Goal: Task Accomplishment & Management: Manage account settings

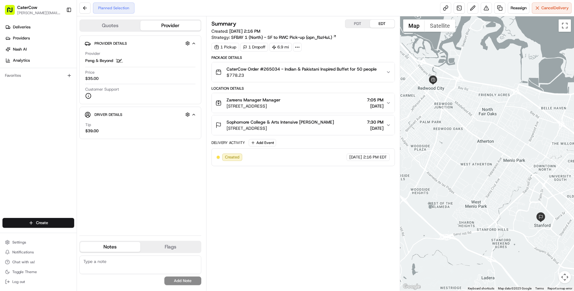
click at [30, 237] on div "Settings Notifications Chat with us! Toggle Theme Log out" at bounding box center [38, 261] width 77 height 53
click at [29, 241] on button "Settings" at bounding box center [38, 242] width 72 height 9
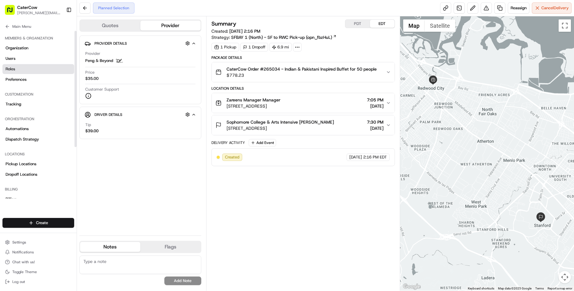
scroll to position [0, 0]
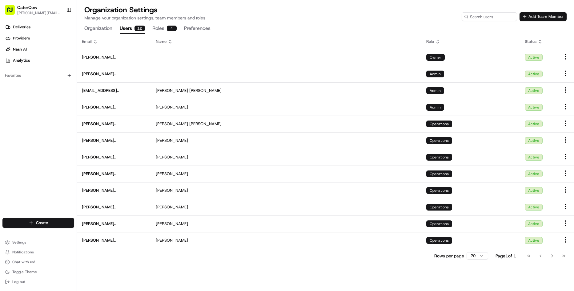
click at [547, 18] on button "Add Team Member" at bounding box center [543, 16] width 47 height 9
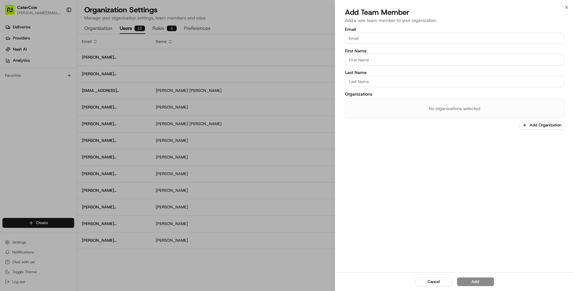
click at [571, 10] on div "Add Team Member Add a new team member to your organization" at bounding box center [454, 16] width 239 height 18
click at [568, 10] on icon "button" at bounding box center [566, 7] width 5 height 5
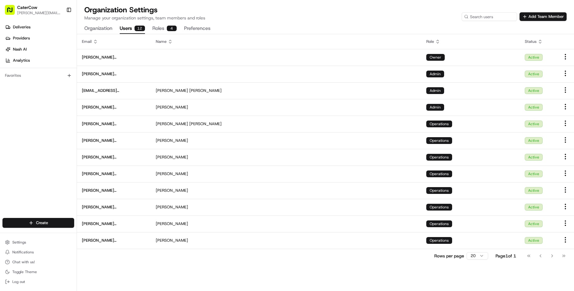
click at [160, 26] on button "Roles 4" at bounding box center [164, 28] width 24 height 10
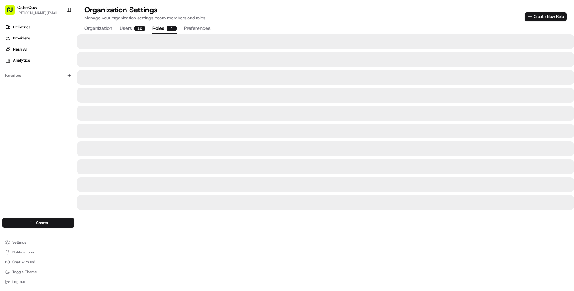
click at [127, 27] on button "Users 12" at bounding box center [132, 28] width 25 height 10
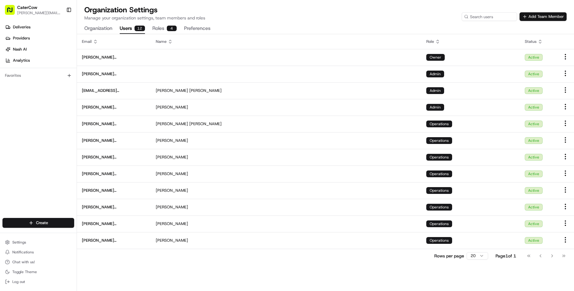
click at [547, 17] on button "Add Team Member" at bounding box center [543, 16] width 47 height 9
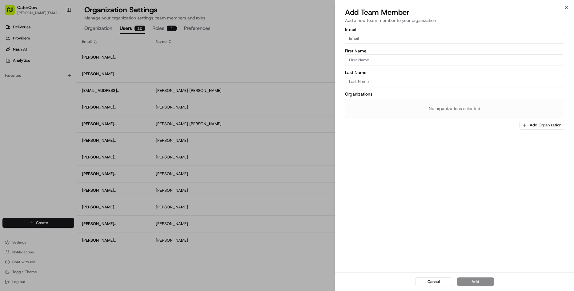
click at [377, 35] on input "Email" at bounding box center [454, 38] width 219 height 11
type input "raj@catercow.com"
click at [493, 55] on input "First Name" at bounding box center [454, 59] width 219 height 11
type input "Raj"
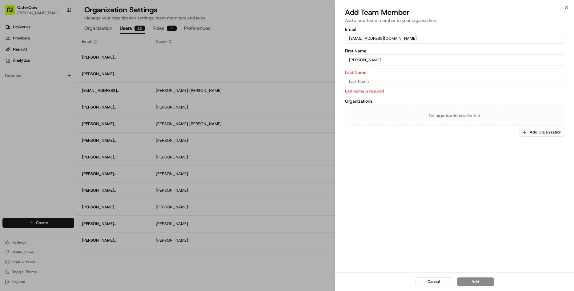
click at [404, 145] on div "Email raj@catercow.com First Name Raj Last Name Last name is required Organizat…" at bounding box center [454, 149] width 239 height 246
click at [369, 81] on input "Last Name" at bounding box center [454, 81] width 219 height 11
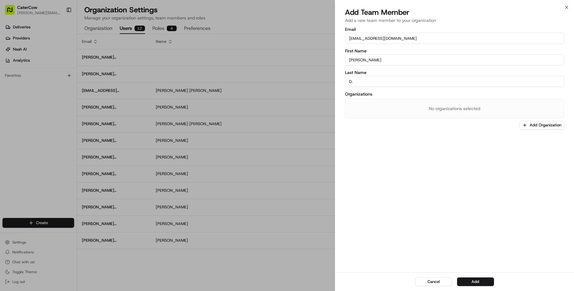
type input "D."
click at [447, 162] on div "Email raj@catercow.com First Name Raj Last Name D. Organizations No organizatio…" at bounding box center [454, 149] width 239 height 246
click at [535, 123] on button "Add Organization" at bounding box center [542, 125] width 45 height 9
click at [514, 156] on span "CaterCow" at bounding box center [534, 158] width 76 height 6
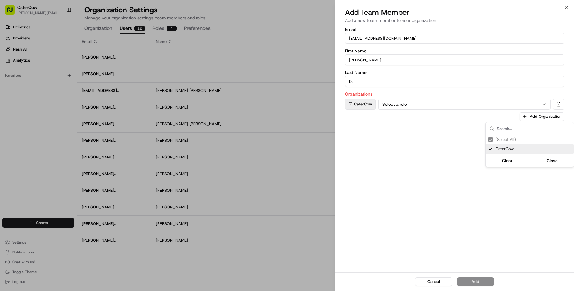
click at [397, 105] on div at bounding box center [287, 145] width 574 height 291
click at [397, 105] on button "Select a role" at bounding box center [464, 104] width 172 height 11
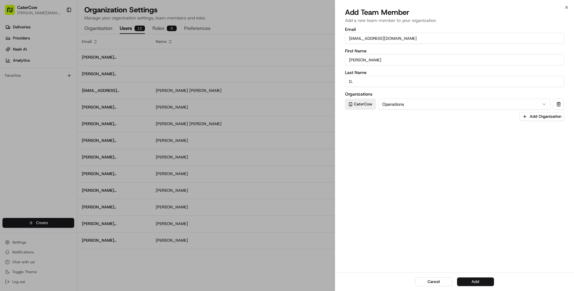
click at [474, 281] on button "Add" at bounding box center [475, 281] width 37 height 9
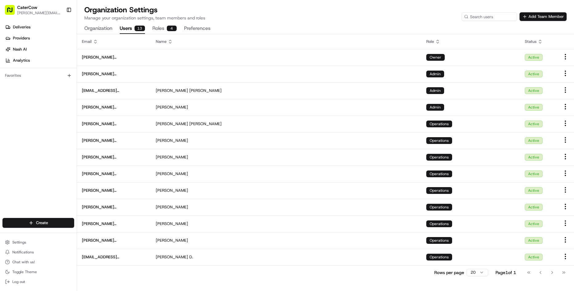
click at [534, 16] on button "Add Team Member" at bounding box center [543, 16] width 47 height 9
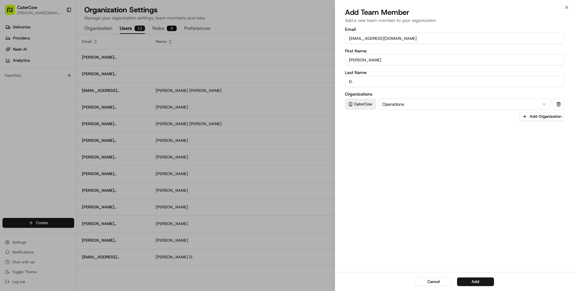
click at [363, 42] on input "raj@catercow.com" at bounding box center [454, 38] width 219 height 11
click at [564, 7] on icon "button" at bounding box center [566, 7] width 5 height 5
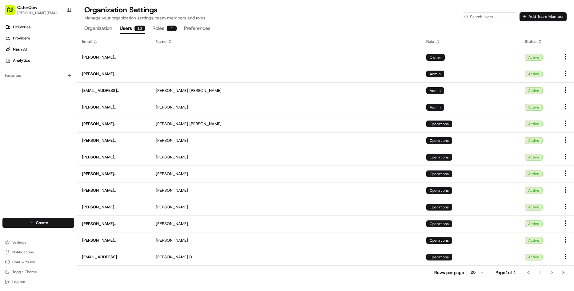
click at [539, 19] on button "Add Team Member" at bounding box center [543, 16] width 47 height 9
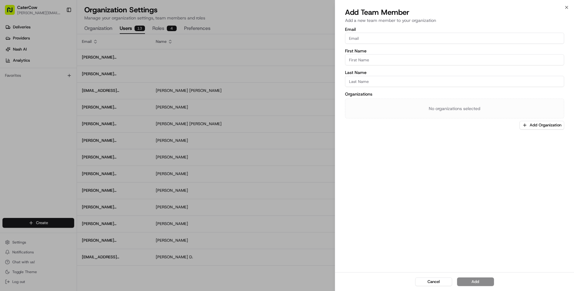
click at [378, 38] on input "Email" at bounding box center [454, 38] width 219 height 11
type input "kimberly@catercow.com"
click at [492, 47] on div "Email kimberly@catercow.com First Name Last Name Organizations No organizations…" at bounding box center [454, 78] width 219 height 102
click at [385, 62] on input "First Name" at bounding box center [454, 59] width 219 height 11
type input "Kimberly"
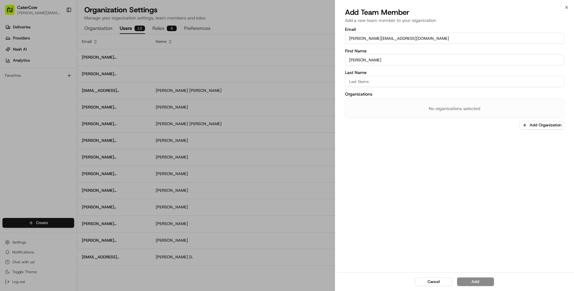
click at [474, 81] on input "Last Name" at bounding box center [454, 81] width 219 height 11
type input "J."
click at [534, 104] on div "No organizations selected" at bounding box center [454, 109] width 219 height 20
click at [535, 124] on button "Add Organization" at bounding box center [542, 125] width 45 height 9
click at [510, 155] on span "CaterCow" at bounding box center [534, 158] width 76 height 6
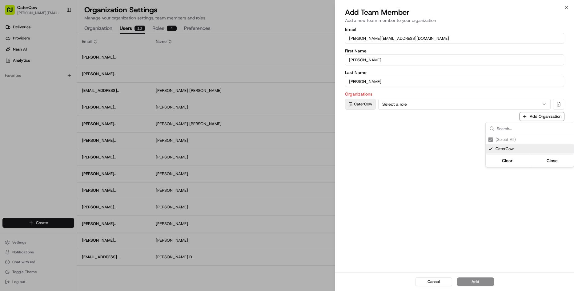
click at [427, 97] on div at bounding box center [287, 145] width 574 height 291
click at [425, 101] on button "Select a role" at bounding box center [464, 104] width 172 height 11
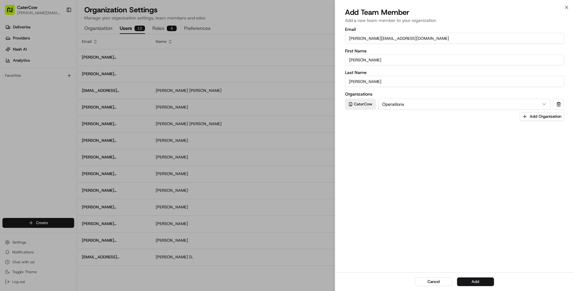
click at [468, 280] on button "Add" at bounding box center [475, 281] width 37 height 9
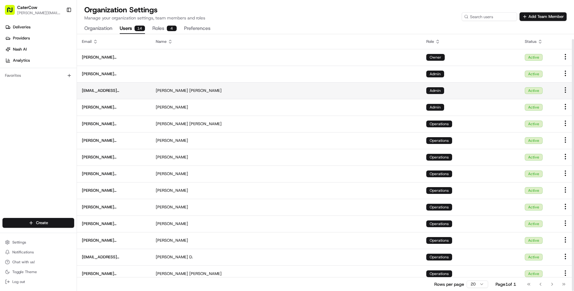
scroll to position [5, 0]
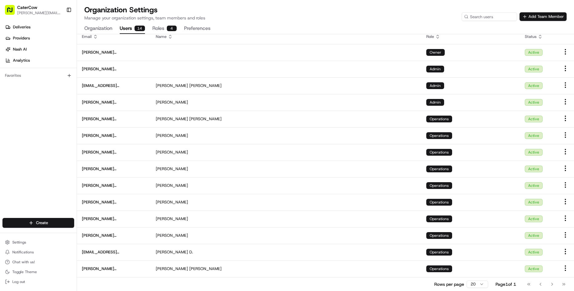
click at [550, 20] on button "Add Team Member" at bounding box center [543, 16] width 47 height 9
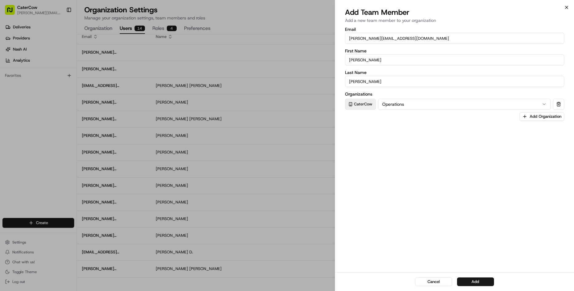
click at [566, 9] on icon "button" at bounding box center [566, 7] width 5 height 5
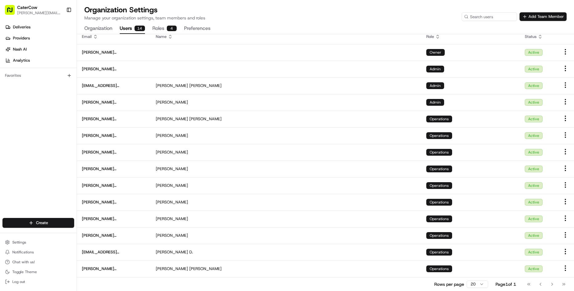
click at [555, 18] on button "Add Team Member" at bounding box center [543, 16] width 47 height 9
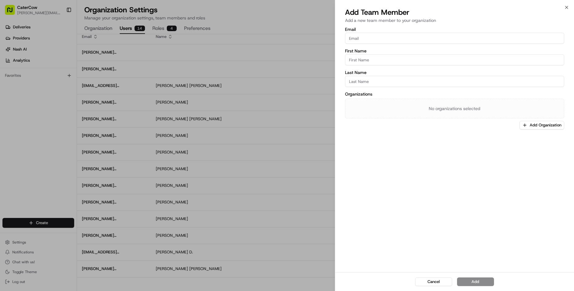
click at [413, 30] on label "Email" at bounding box center [454, 29] width 219 height 4
click at [413, 33] on input "Email" at bounding box center [454, 38] width 219 height 11
type input "bailey@catercow.com"
type input "Bailey"
click at [475, 82] on input "Last Name" at bounding box center [454, 81] width 219 height 11
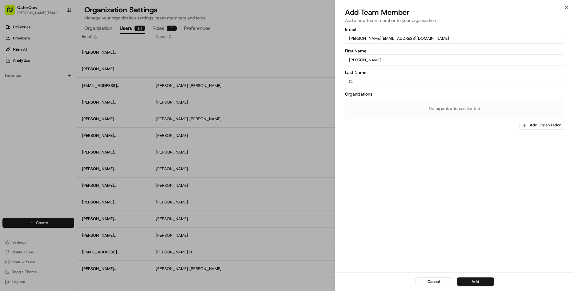
type input "C."
click at [495, 114] on div "No organizations selected" at bounding box center [454, 109] width 219 height 20
click at [531, 131] on div "Email bailey@catercow.com First Name Bailey Last Name C. Organizations No organ…" at bounding box center [454, 149] width 239 height 246
click at [529, 125] on button "Add Organization" at bounding box center [542, 125] width 45 height 9
click at [512, 155] on span "CaterCow" at bounding box center [534, 158] width 76 height 6
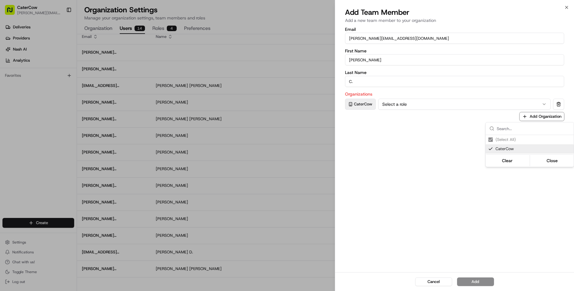
click at [441, 106] on div at bounding box center [287, 145] width 574 height 291
click at [413, 101] on button "Select a role" at bounding box center [464, 104] width 172 height 11
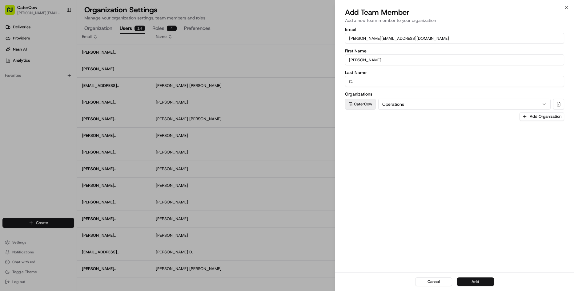
click at [483, 278] on button "Add" at bounding box center [475, 281] width 37 height 9
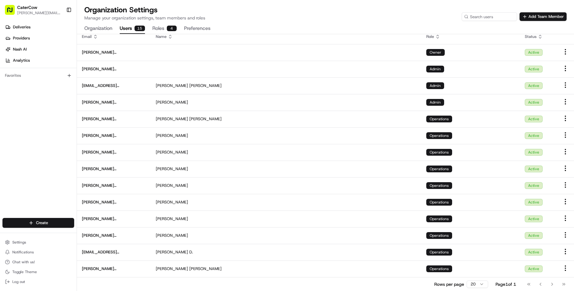
scroll to position [22, 0]
